Goal: Complete application form

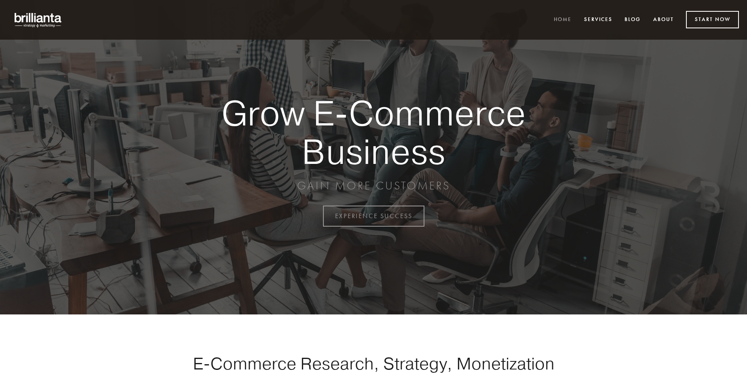
scroll to position [2120, 0]
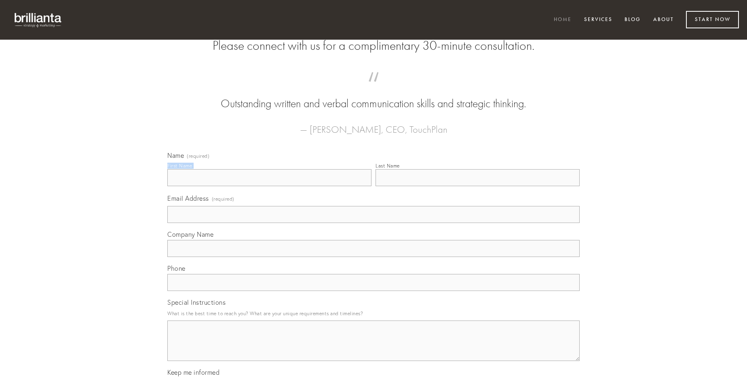
type input "[PERSON_NAME]"
click at [478, 186] on input "Last Name" at bounding box center [478, 177] width 204 height 17
type input "[PERSON_NAME]"
click at [374, 223] on input "Email Address (required)" at bounding box center [373, 214] width 412 height 17
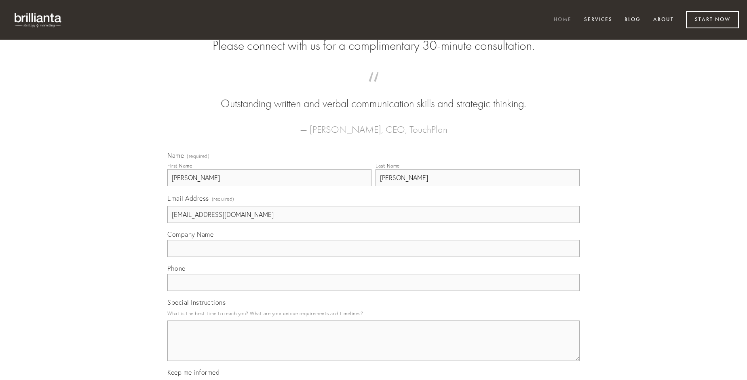
type input "[EMAIL_ADDRESS][DOMAIN_NAME]"
click at [374, 257] on input "Company Name" at bounding box center [373, 248] width 412 height 17
type input "absconditus"
click at [374, 291] on input "text" at bounding box center [373, 282] width 412 height 17
click at [374, 348] on textarea "Special Instructions" at bounding box center [373, 340] width 412 height 40
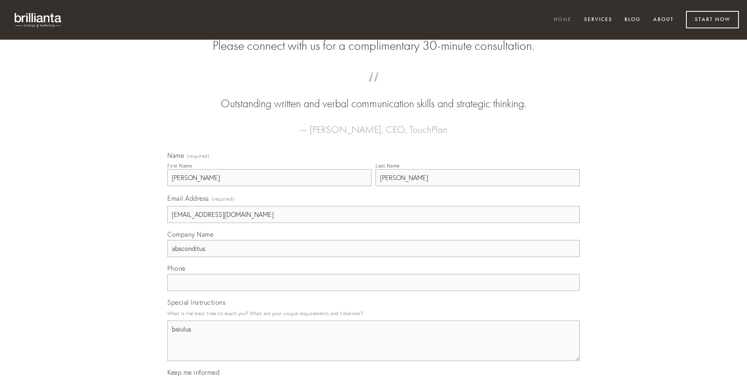
type textarea "baiulus"
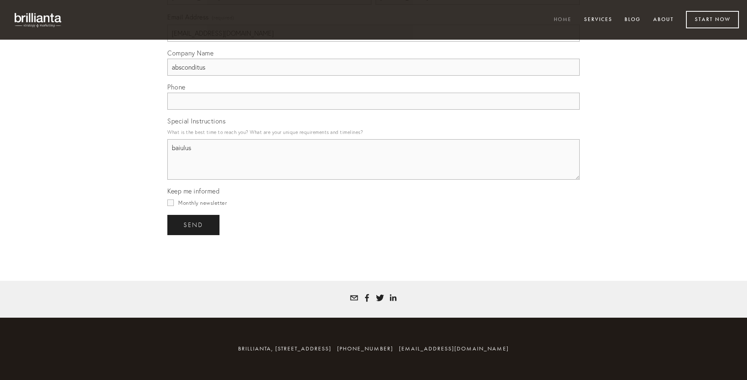
click at [194, 224] on span "send" at bounding box center [194, 224] width 20 height 7
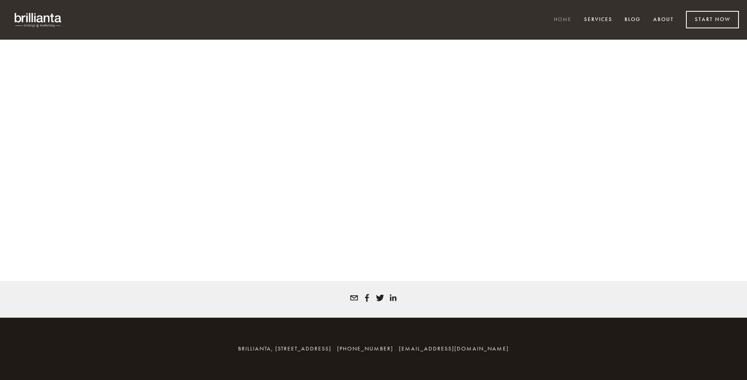
scroll to position [2109, 0]
